Goal: Task Accomplishment & Management: Manage account settings

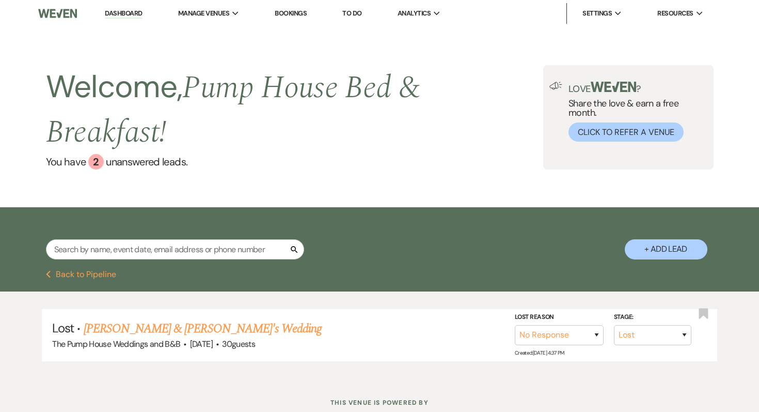
select select "8"
select select "5"
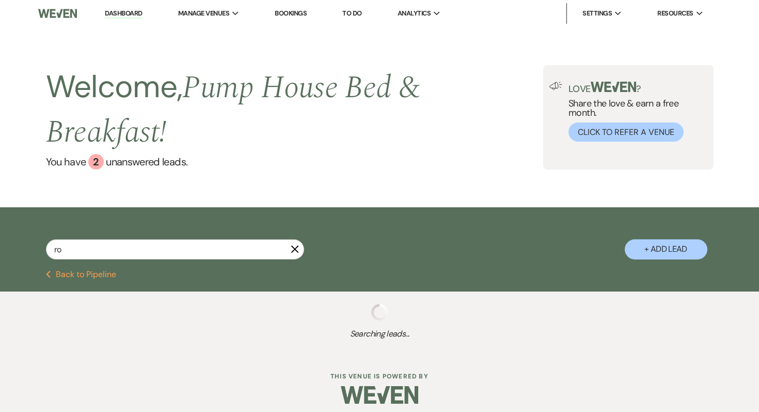
type input "r"
select select "8"
select select "5"
select select "8"
select select "10"
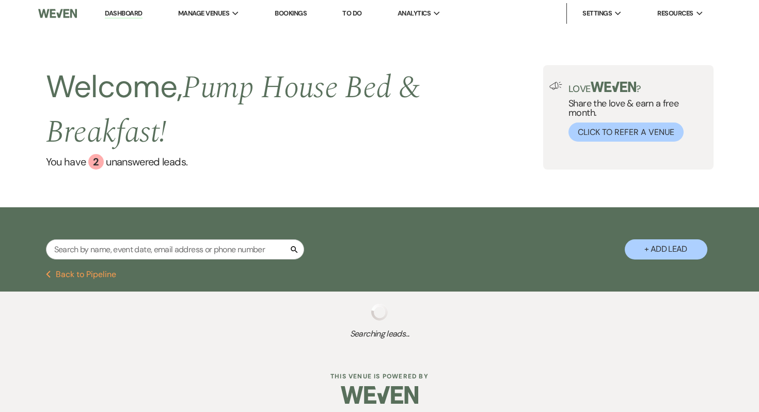
select select "8"
select select "4"
select select "8"
select select "4"
select select "8"
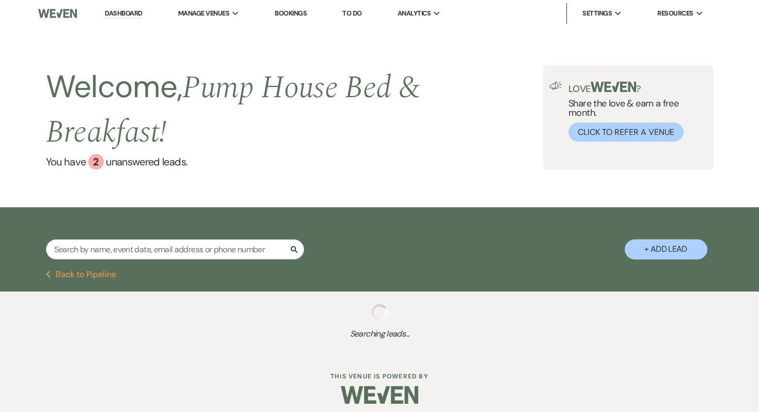
select select "5"
select select "8"
select select "6"
select select "8"
select select "5"
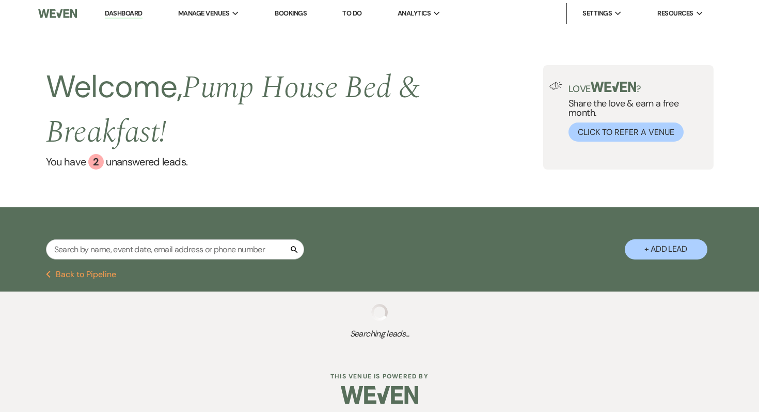
select select "8"
select select "5"
select select "8"
select select "5"
select select "8"
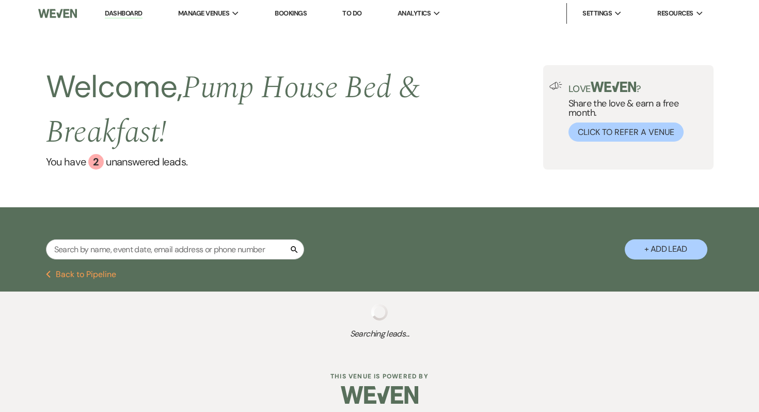
select select "5"
select select "8"
select select "1"
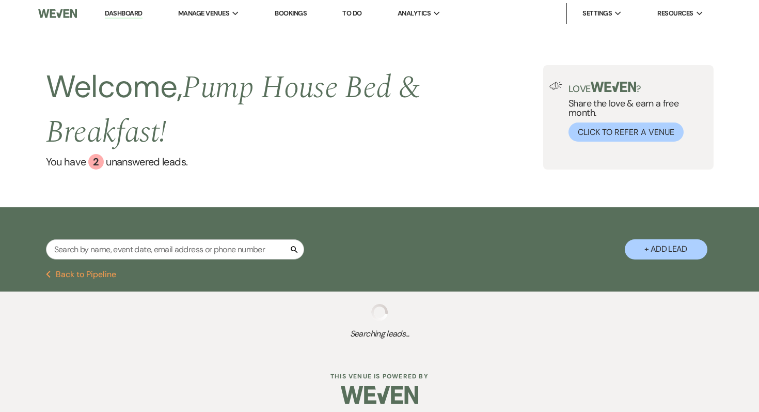
select select "8"
select select "5"
select select "8"
select select "5"
select select "8"
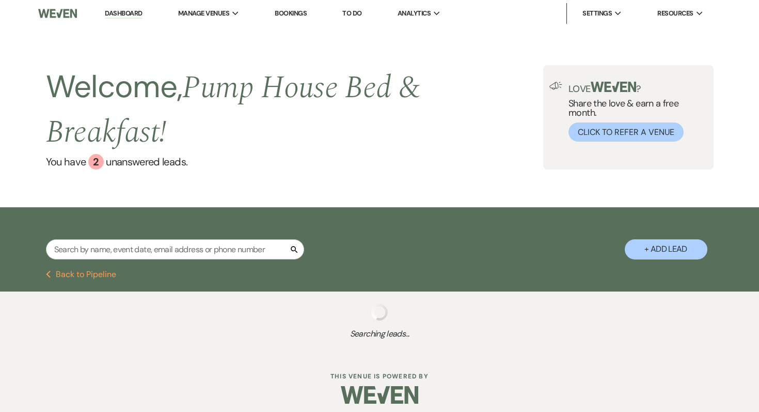
select select "5"
select select "8"
select select "5"
select select "8"
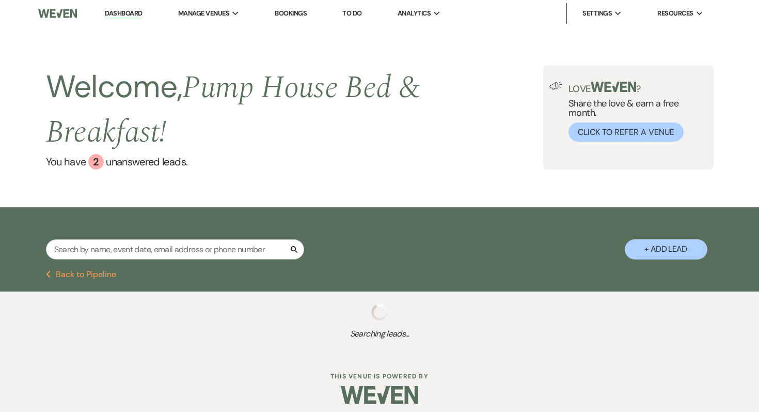
select select "5"
select select "8"
select select "5"
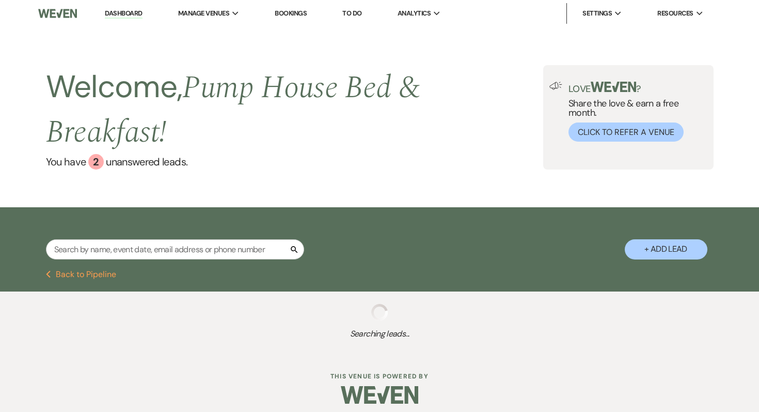
select select "8"
select select "7"
select select "8"
select select "5"
select select "8"
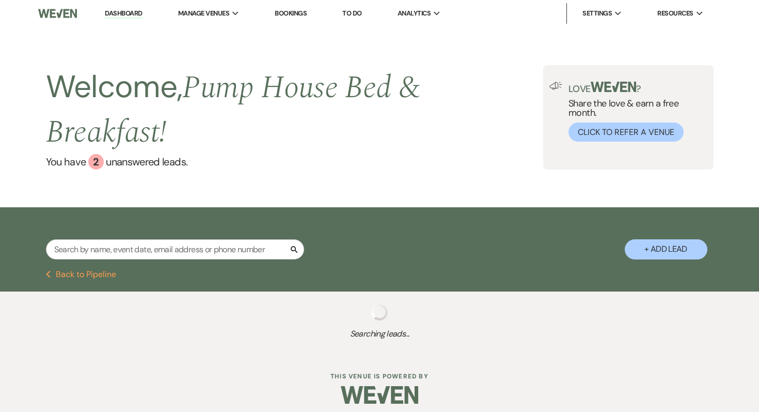
select select "5"
select select "8"
select select "5"
select select "8"
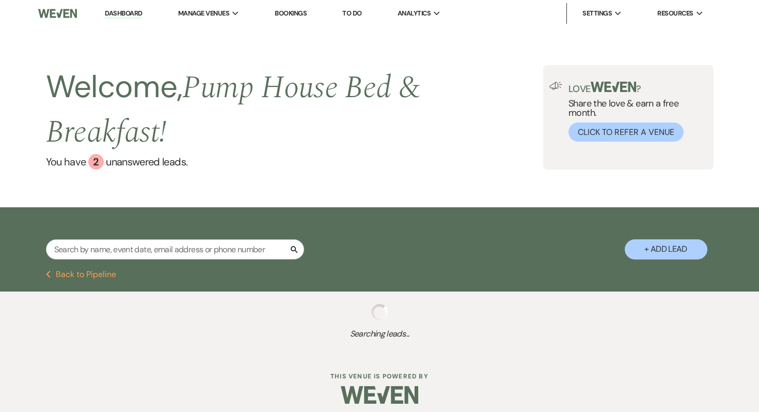
select select "8"
select select "4"
select select "8"
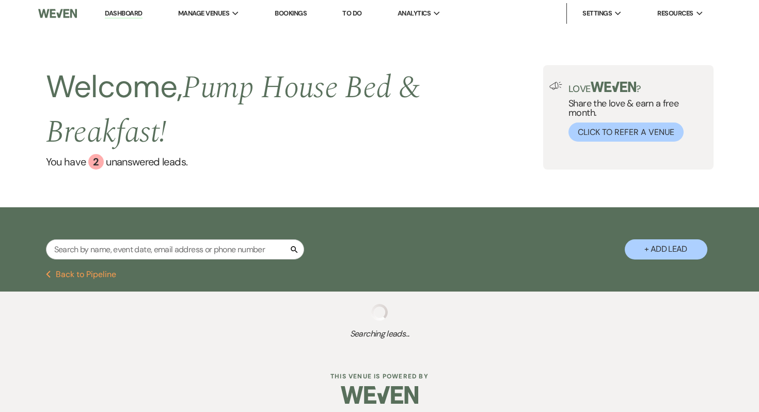
select select "8"
select select "6"
select select "8"
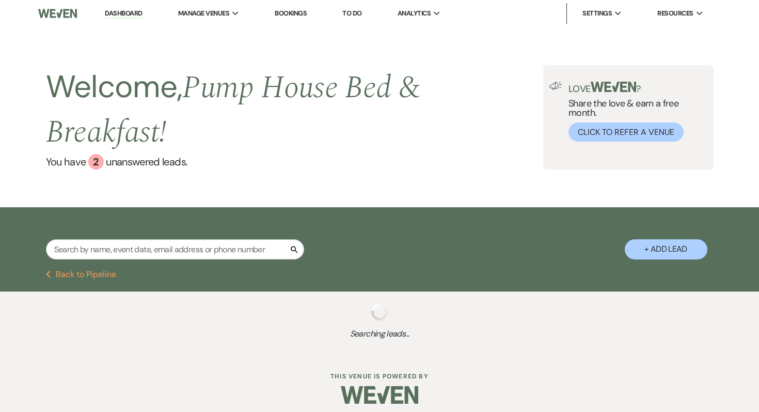
select select "8"
select select "5"
select select "8"
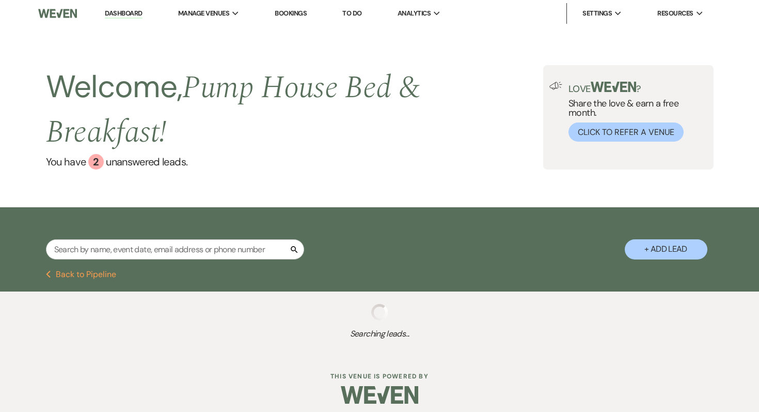
select select "5"
select select "8"
select select "5"
select select "8"
select select "6"
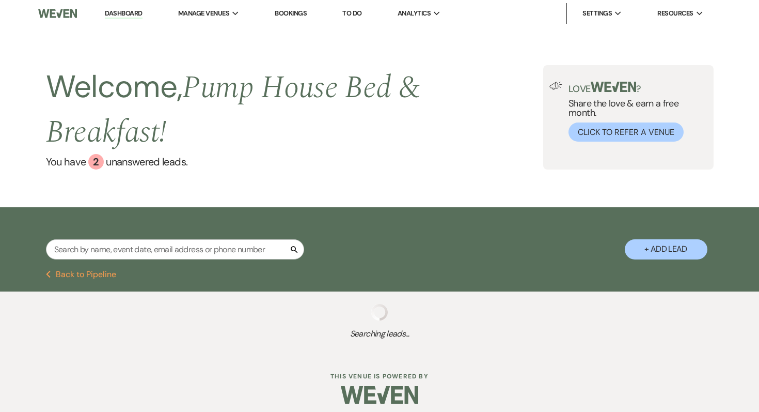
select select "8"
select select "5"
select select "8"
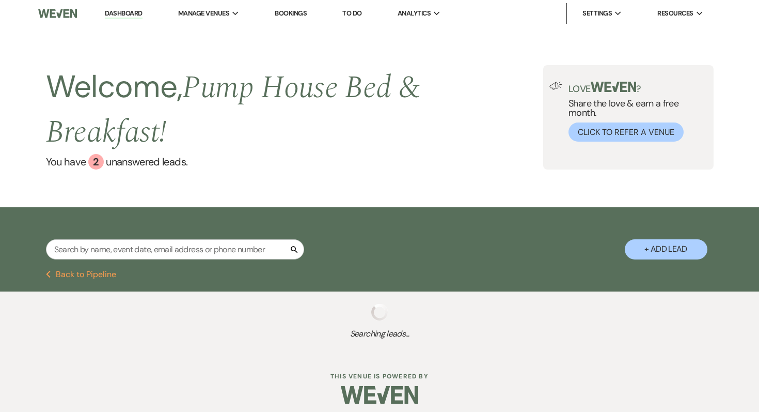
select select "5"
select select "8"
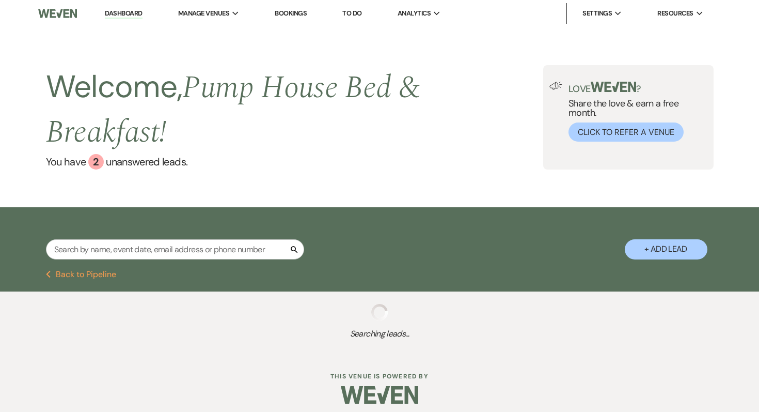
select select "8"
select select "5"
select select "8"
select select "6"
select select "8"
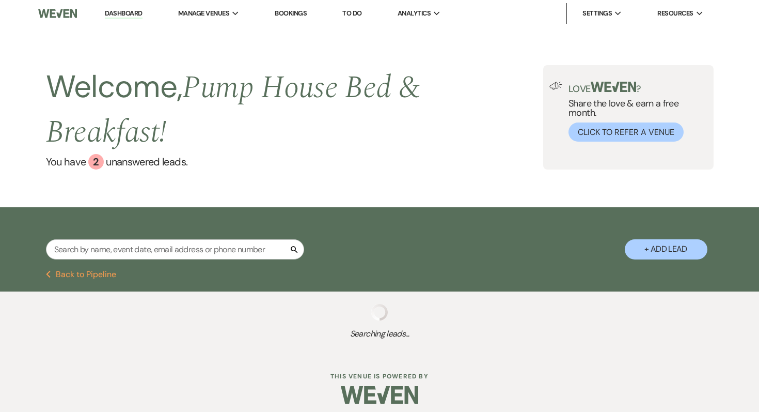
select select "8"
select select "5"
select select "8"
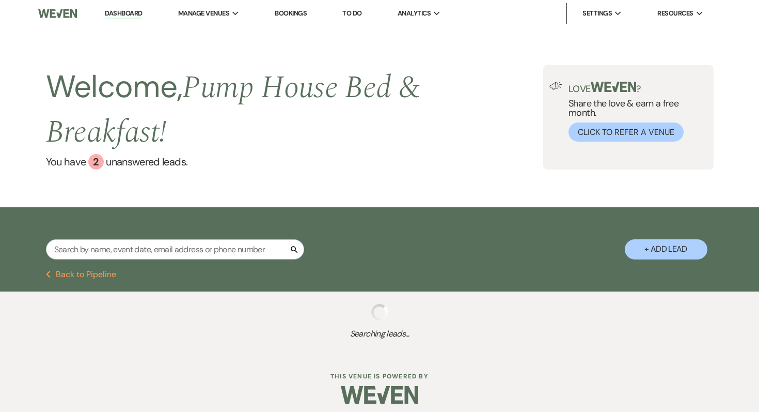
select select "10"
select select "8"
select select "5"
select select "8"
select select "5"
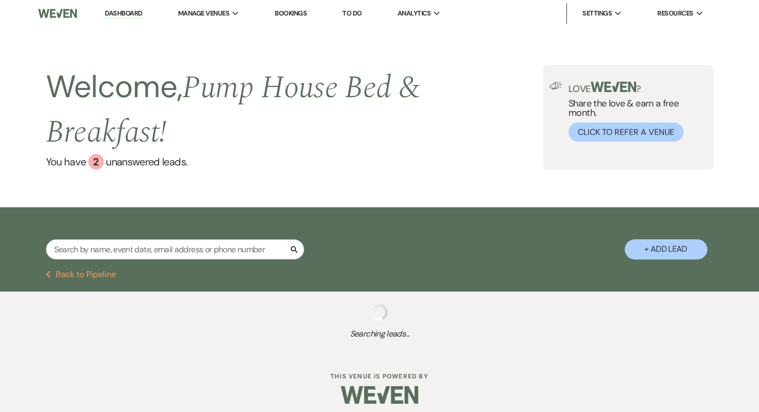
select select "8"
select select "5"
select select "8"
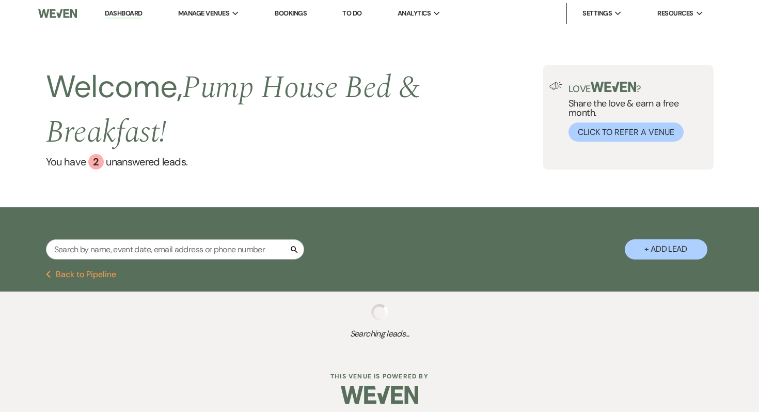
select select "5"
select select "8"
select select "5"
select select "8"
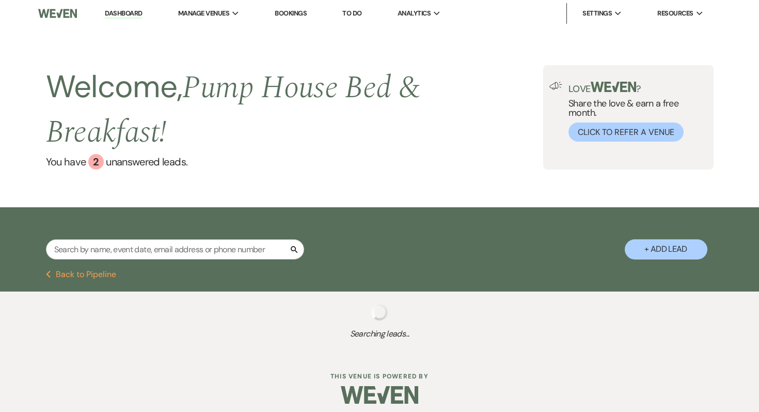
select select "8"
select select "6"
select select "8"
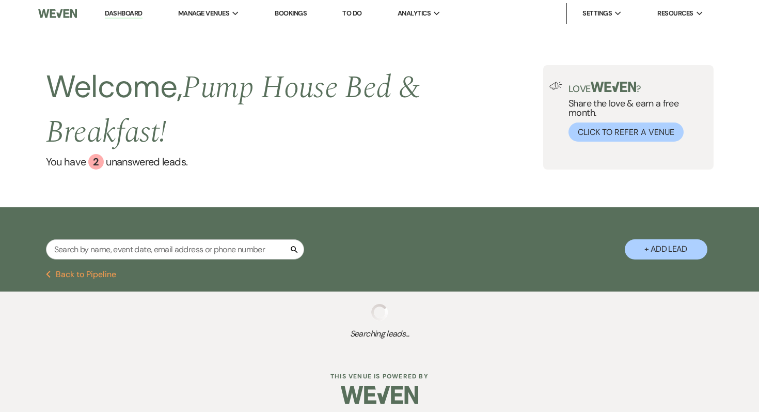
select select "5"
select select "8"
select select "5"
select select "8"
select select "4"
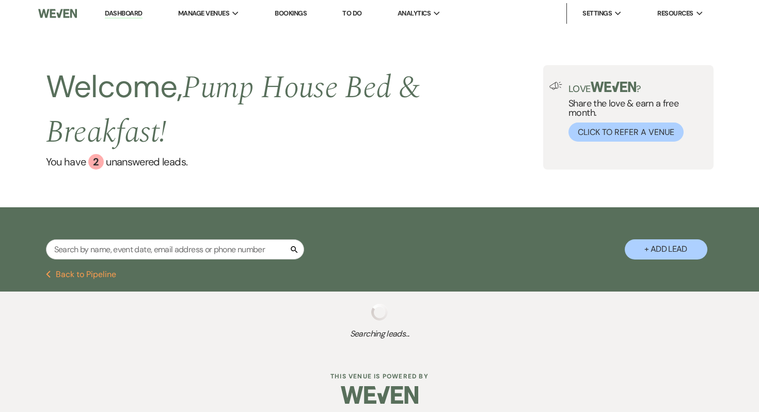
select select "8"
select select "5"
select select "8"
select select "10"
select select "8"
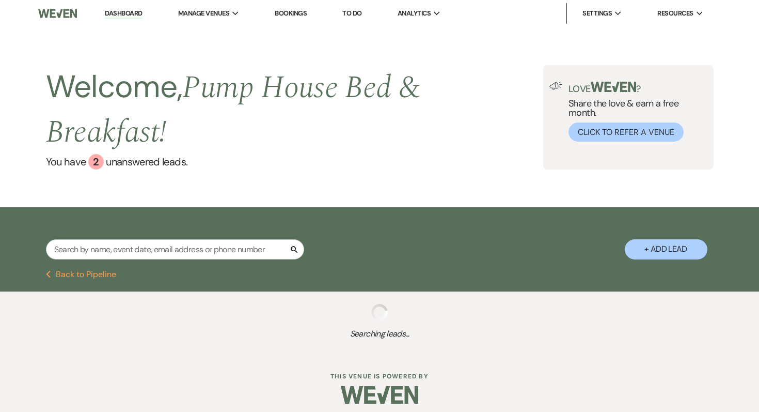
select select "5"
select select "8"
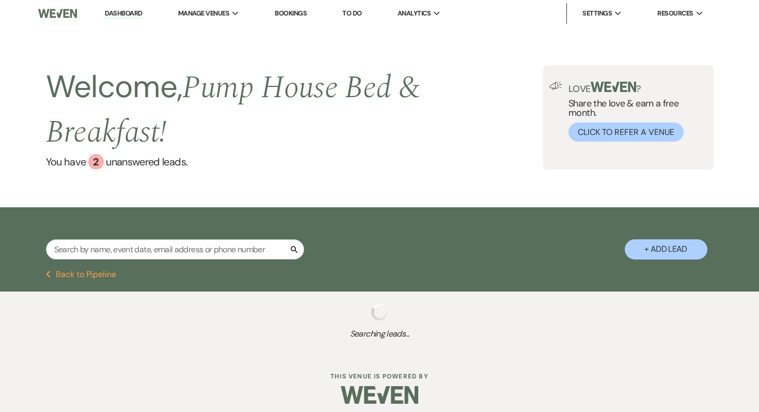
select select "8"
select select "10"
select select "8"
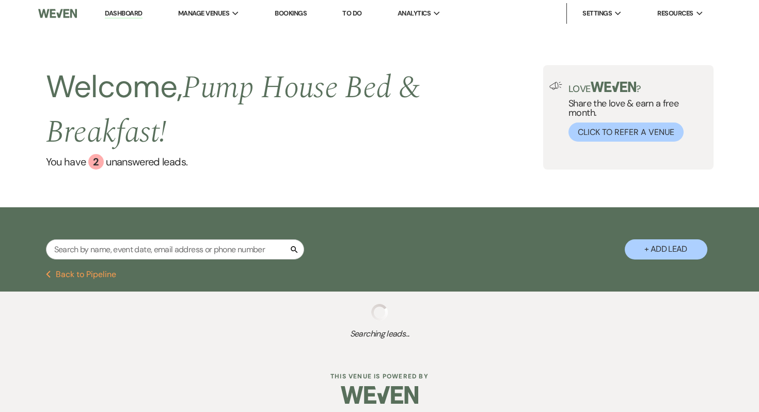
select select "8"
select select "5"
select select "8"
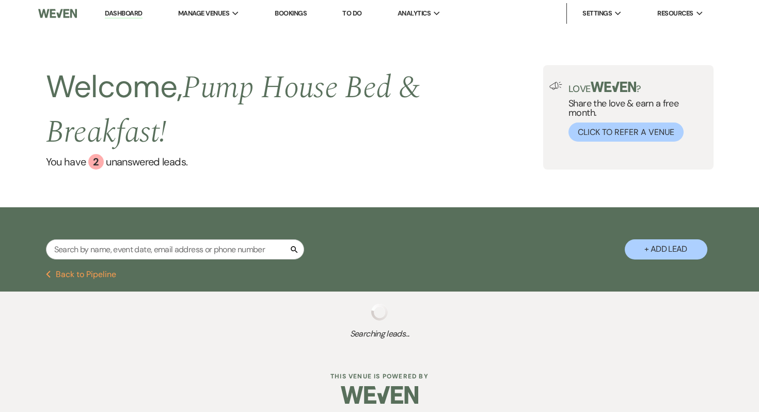
select select "8"
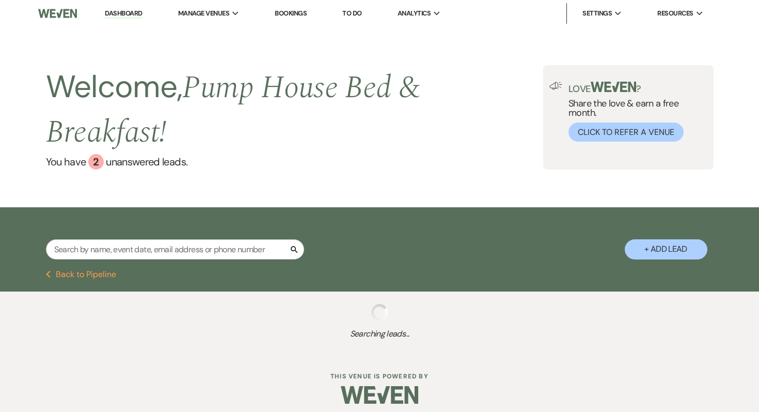
select select "8"
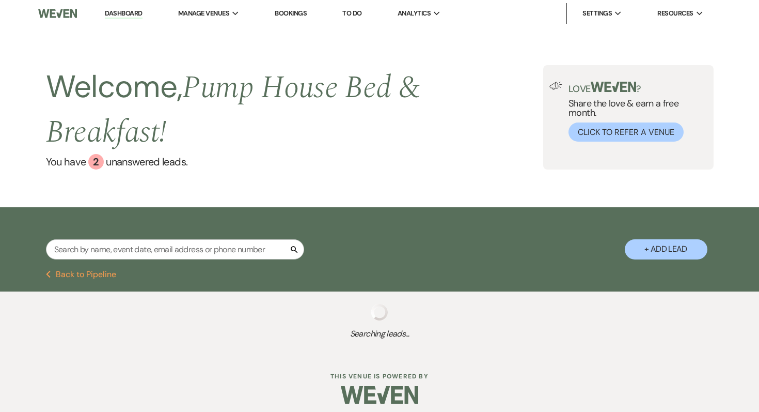
select select "8"
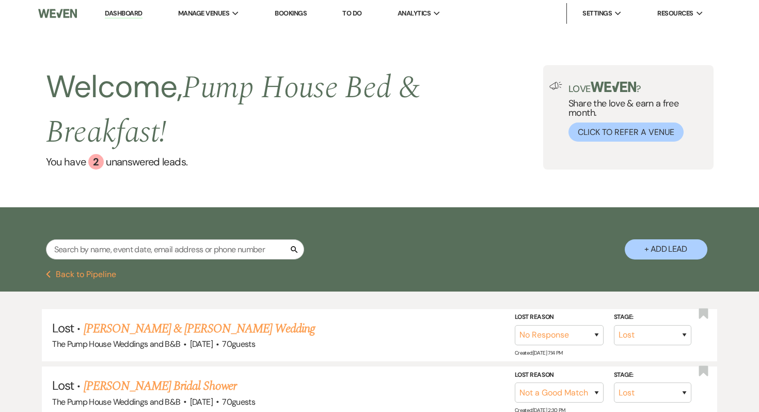
click at [92, 274] on button "Previous Back to Pipeline" at bounding box center [81, 274] width 71 height 8
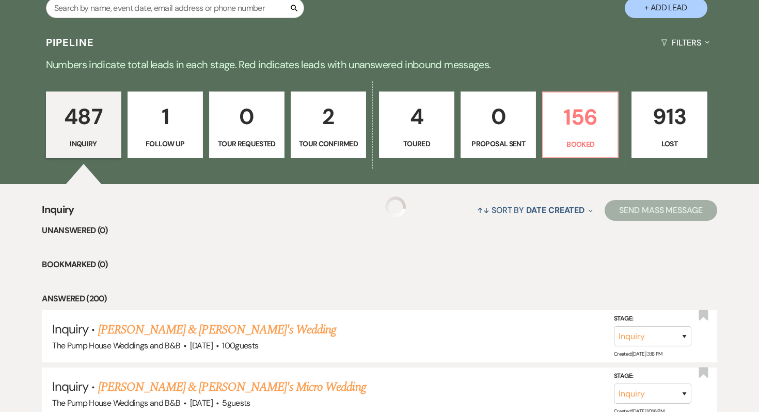
scroll to position [246, 0]
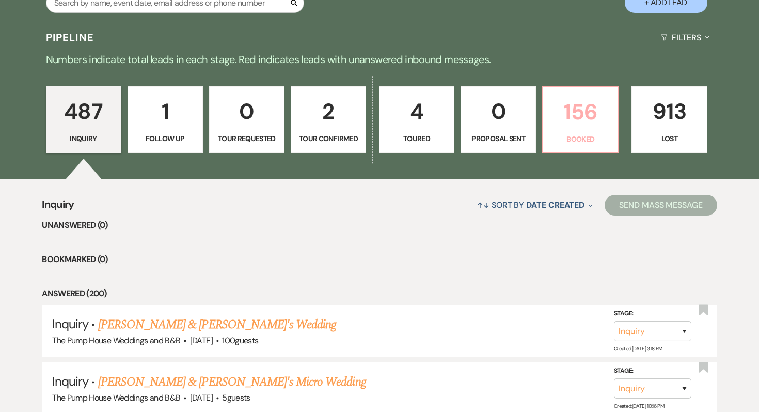
click at [571, 111] on p "156" at bounding box center [581, 112] width 62 height 35
select select "7"
